Goal: Transaction & Acquisition: Purchase product/service

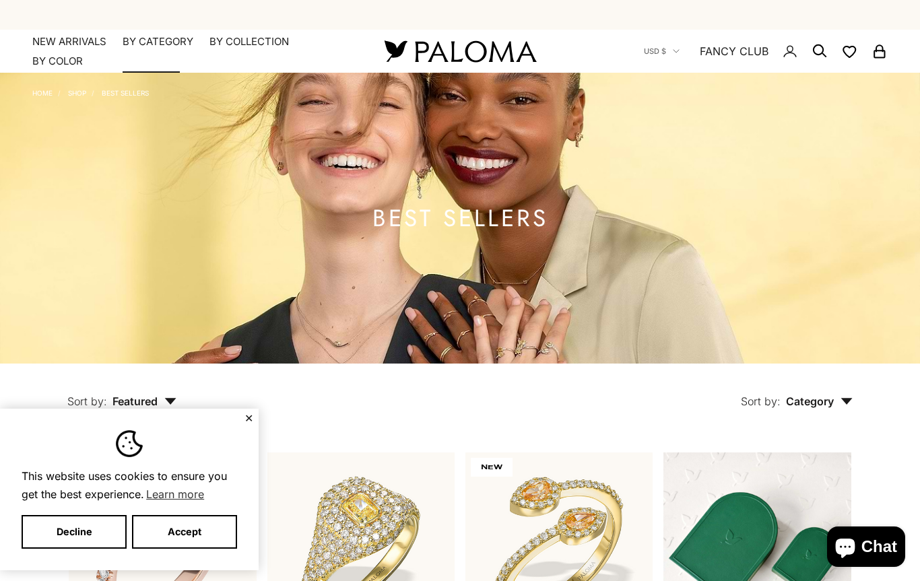
click at [169, 40] on summary "By Category" at bounding box center [158, 41] width 71 height 13
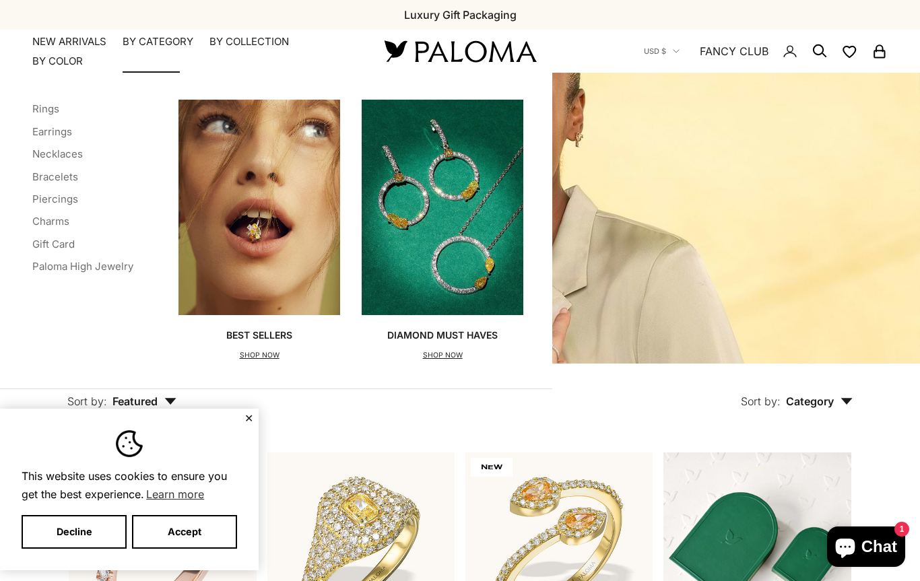
click at [67, 131] on link "Earrings" at bounding box center [52, 131] width 40 height 13
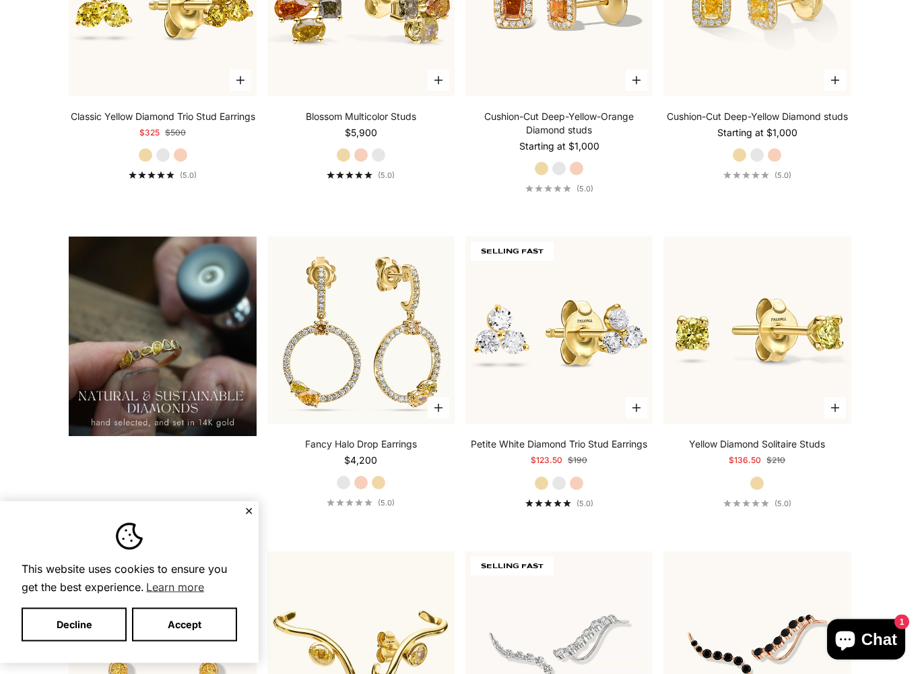
scroll to position [918, 0]
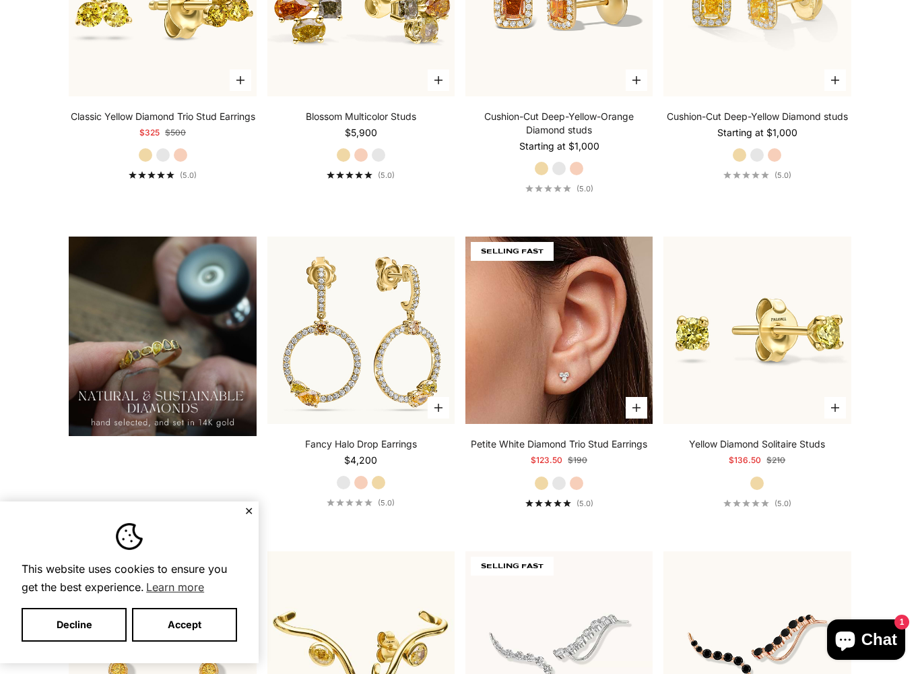
click at [596, 272] on img at bounding box center [559, 329] width 187 height 187
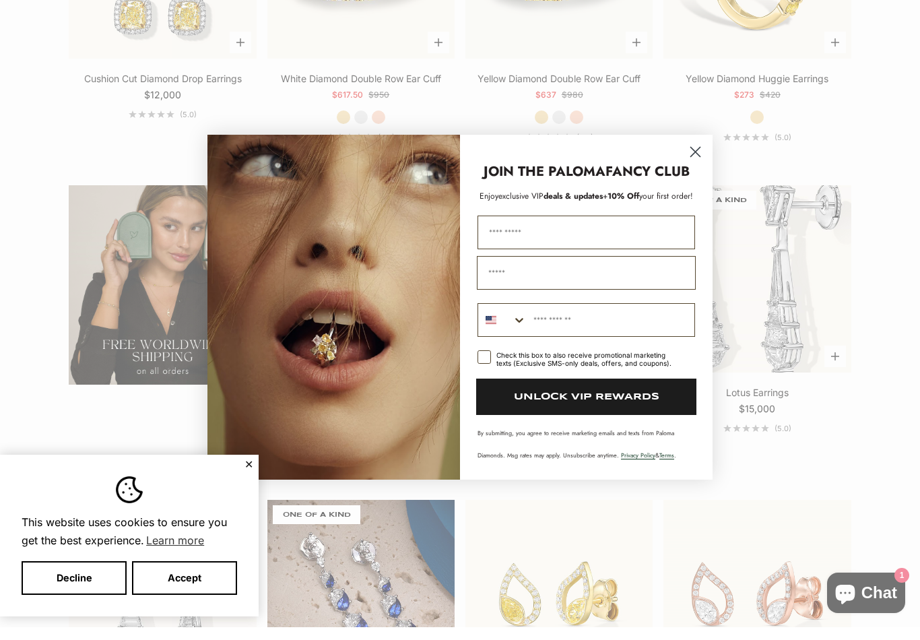
scroll to position [2213, 0]
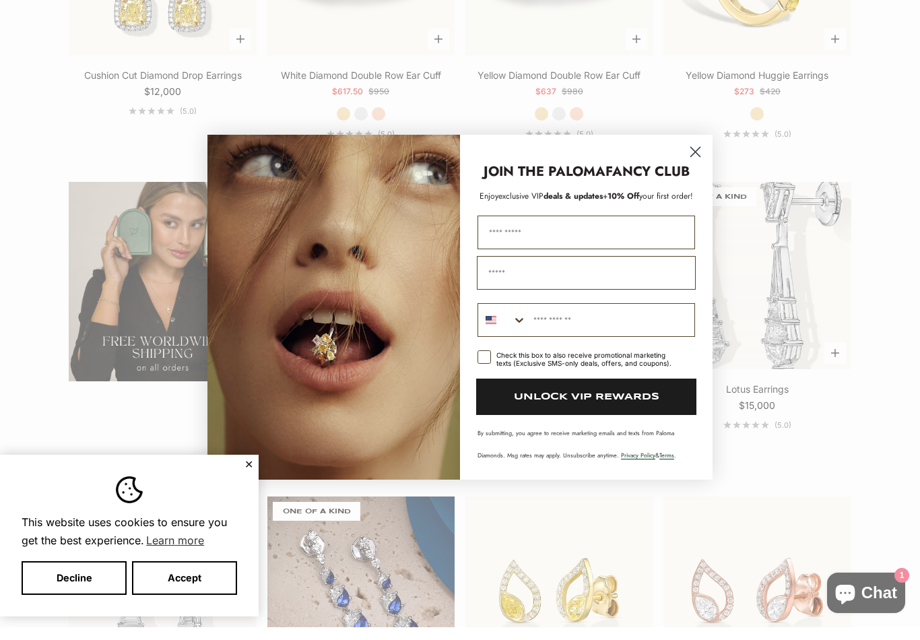
click at [687, 154] on circle "Close dialog" at bounding box center [696, 165] width 22 height 22
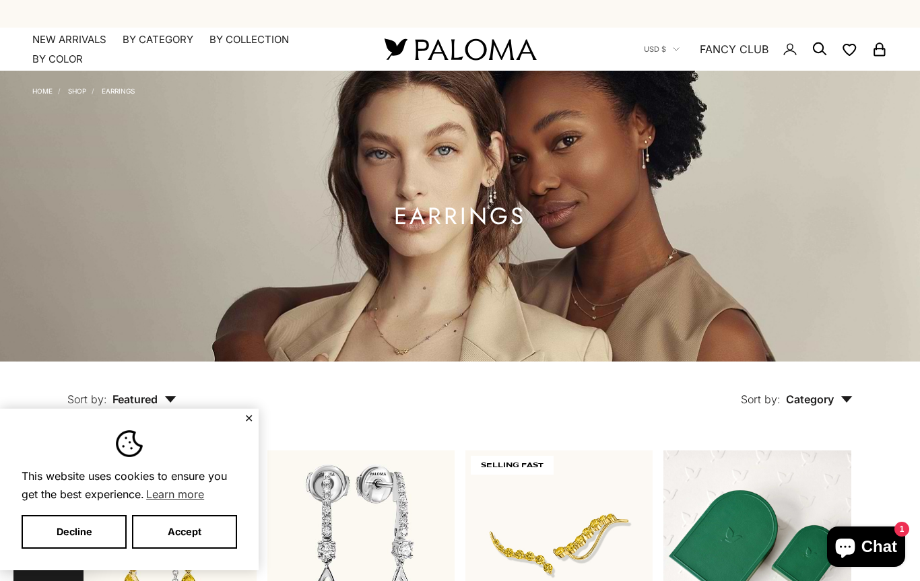
scroll to position [0, 0]
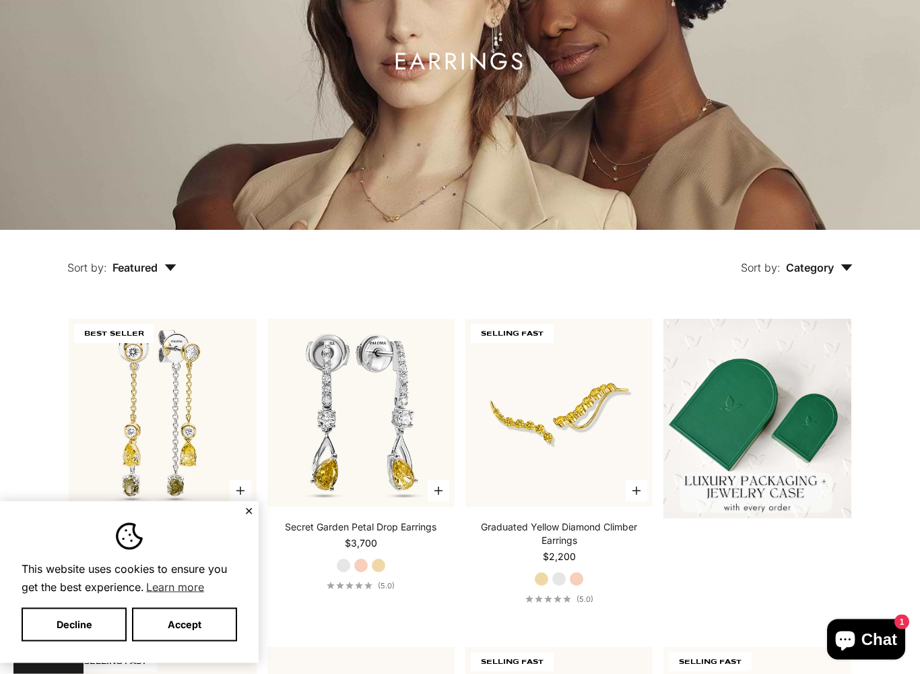
click at [833, 266] on span "Category" at bounding box center [819, 267] width 67 height 13
click at [175, 264] on icon "button" at bounding box center [170, 267] width 12 height 7
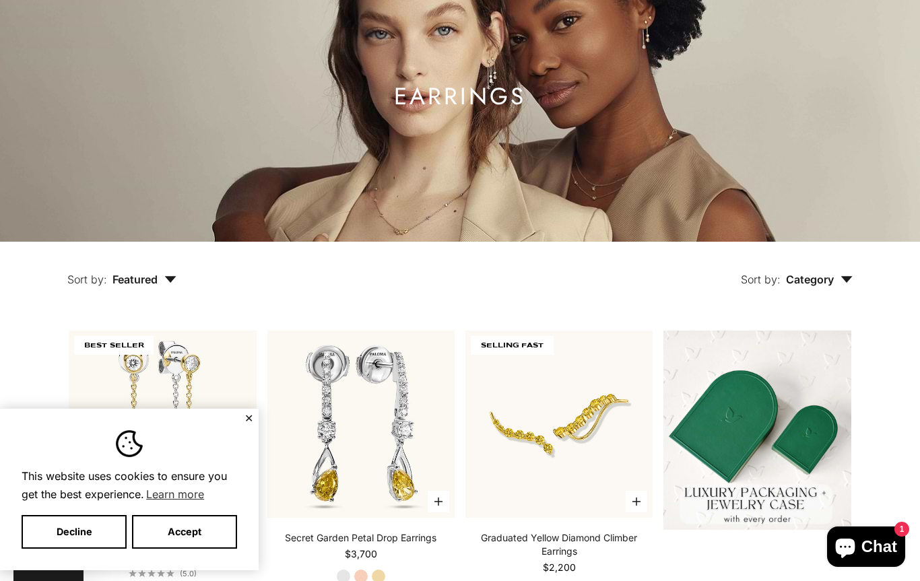
scroll to position [0, 0]
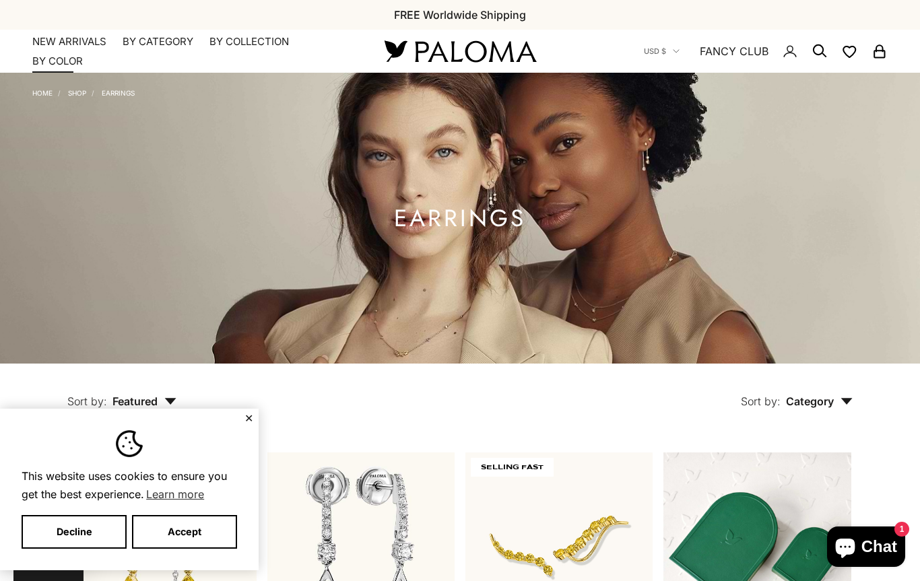
click at [74, 60] on summary "By Color" at bounding box center [57, 61] width 51 height 13
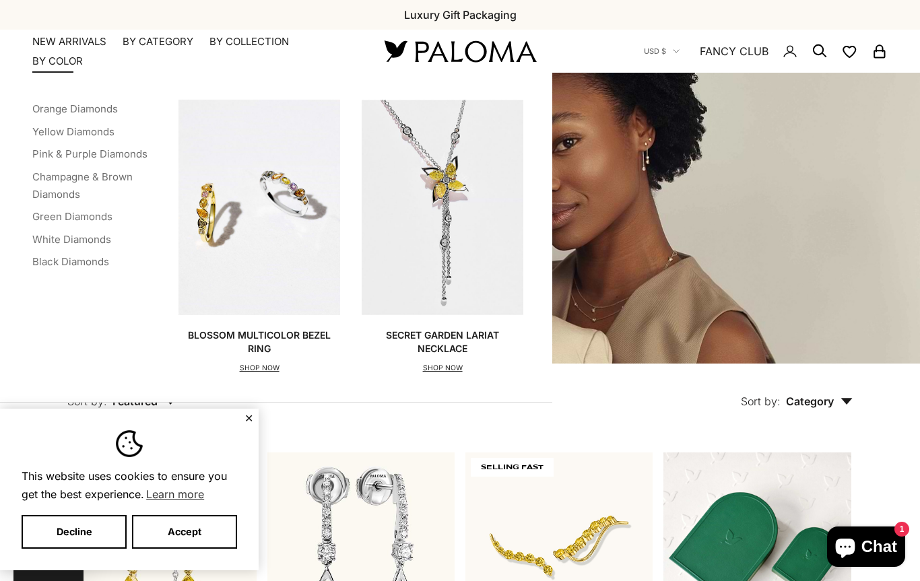
click at [88, 233] on link "White Diamonds" at bounding box center [71, 239] width 79 height 13
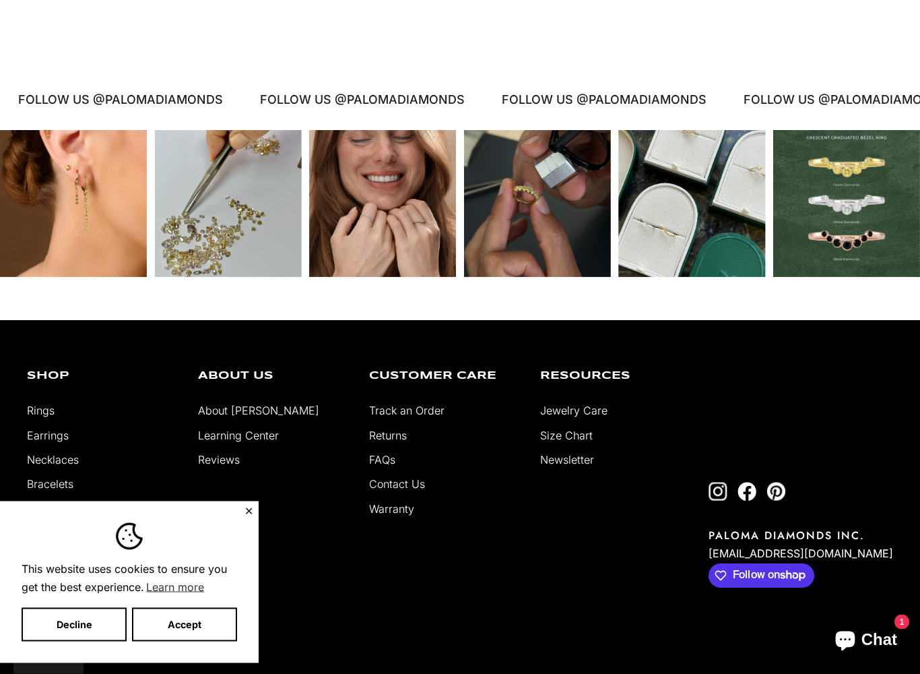
scroll to position [5931, 0]
